Goal: Download file/media

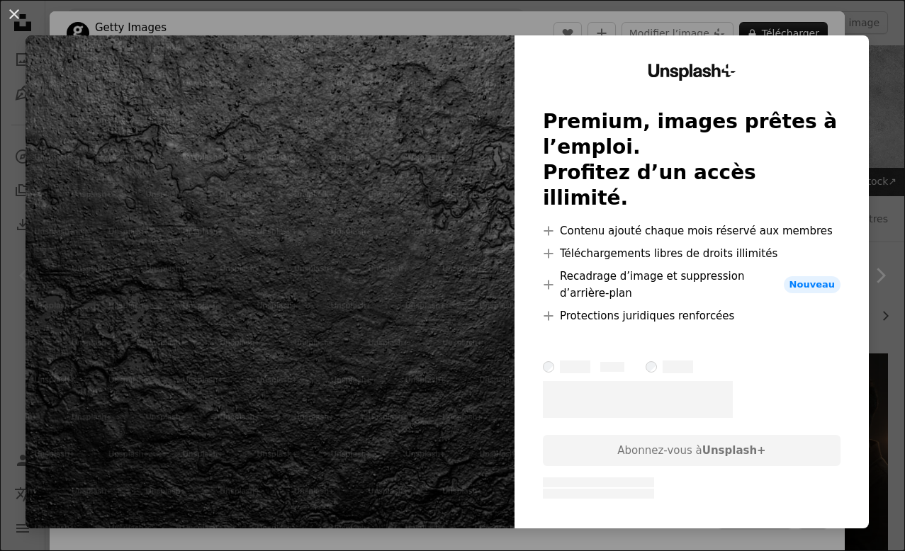
scroll to position [112, 0]
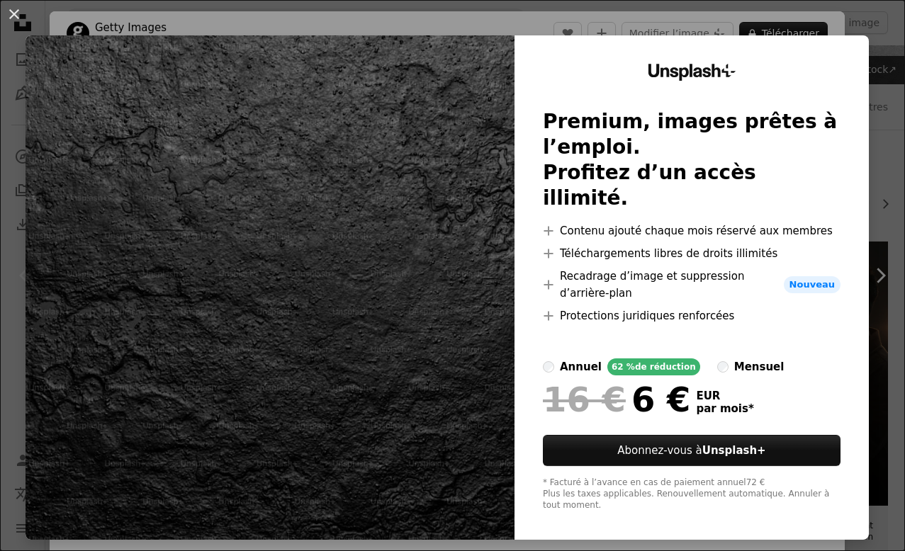
click at [392, 229] on img at bounding box center [270, 287] width 489 height 504
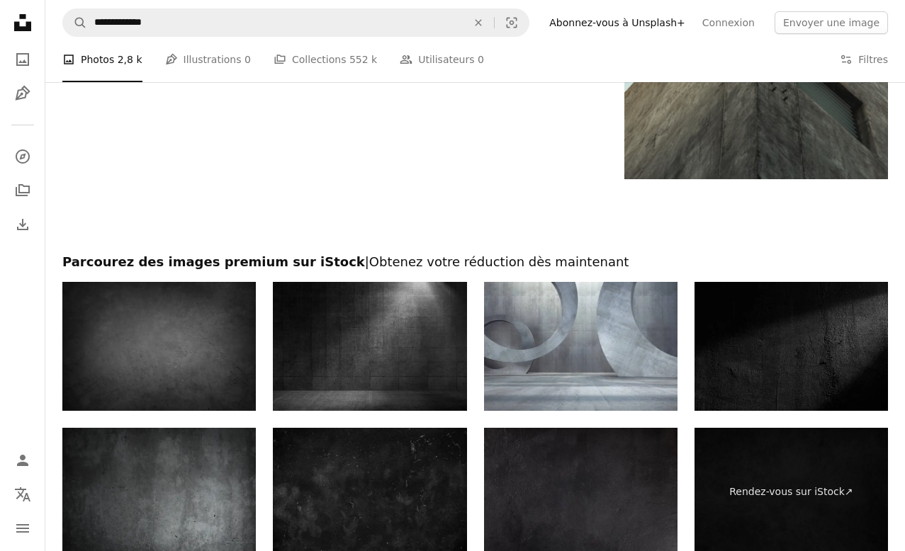
scroll to position [2801, 0]
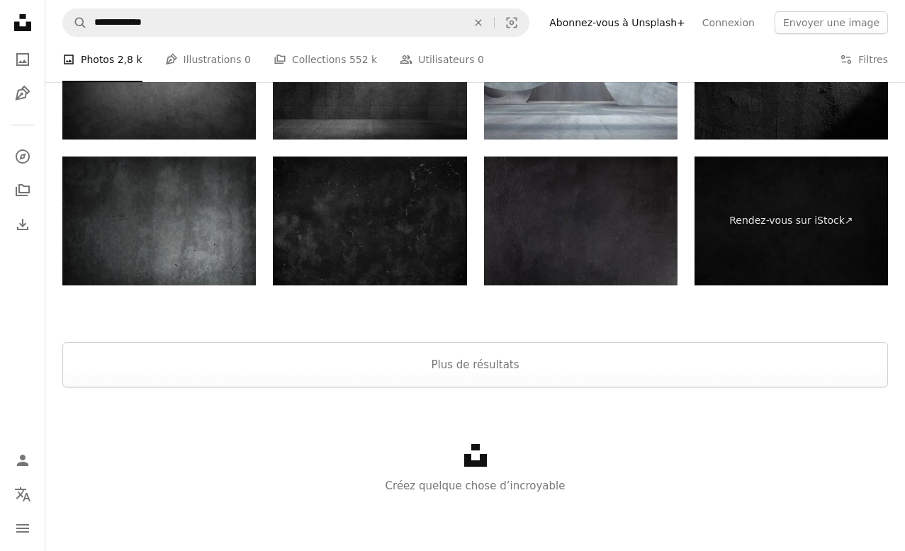
click at [132, 237] on img at bounding box center [158, 221] width 193 height 129
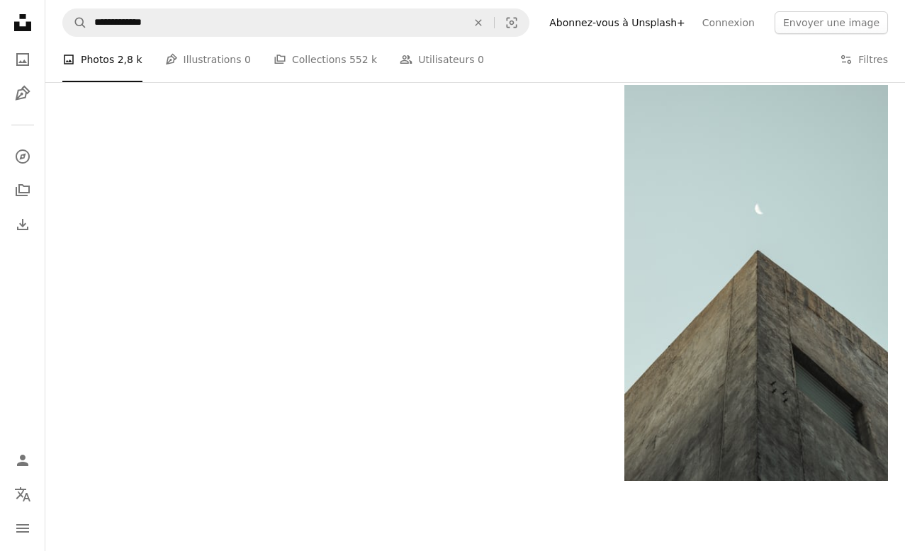
scroll to position [2167, 0]
